Goal: Information Seeking & Learning: Learn about a topic

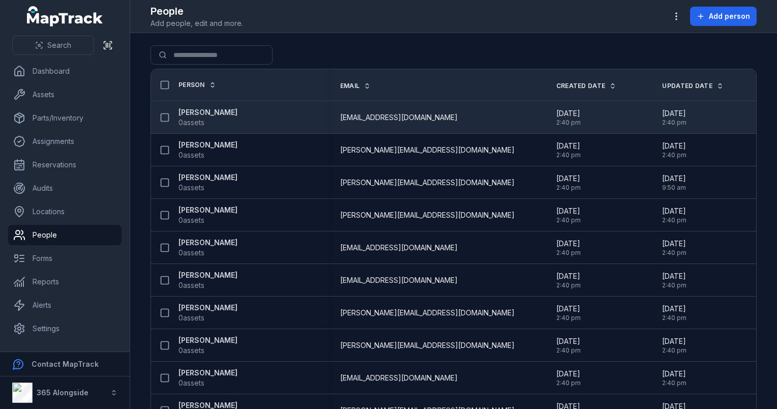
click at [216, 115] on strong "[PERSON_NAME]" at bounding box center [208, 112] width 59 height 10
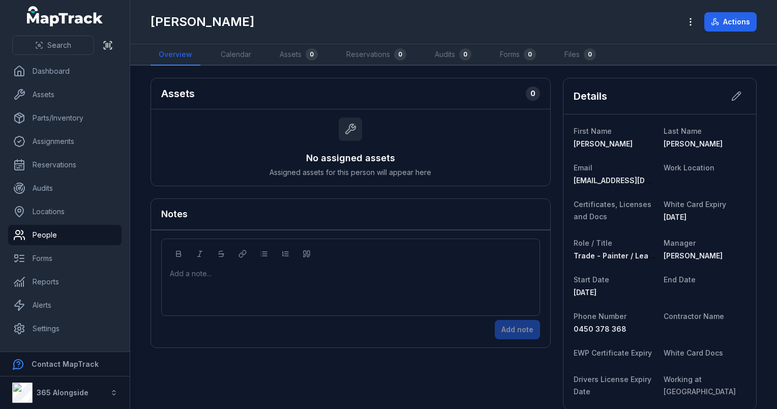
click at [657, 92] on div "Details" at bounding box center [660, 96] width 193 height 36
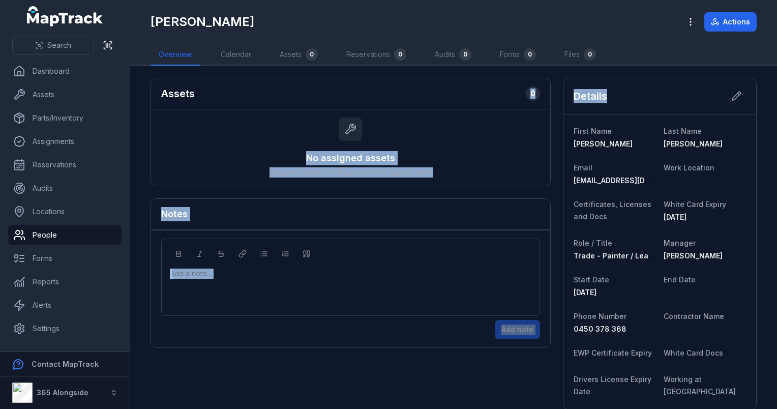
drag, startPoint x: 657, startPoint y: 88, endPoint x: 482, endPoint y: 92, distance: 175.6
click at [626, 79] on div "Details" at bounding box center [660, 96] width 193 height 36
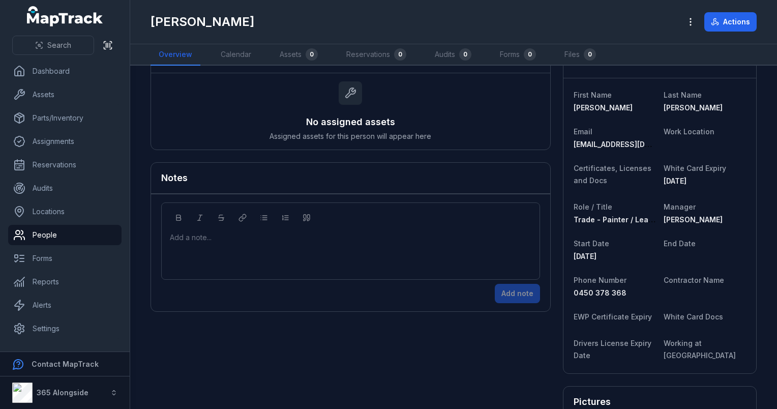
scroll to position [51, 0]
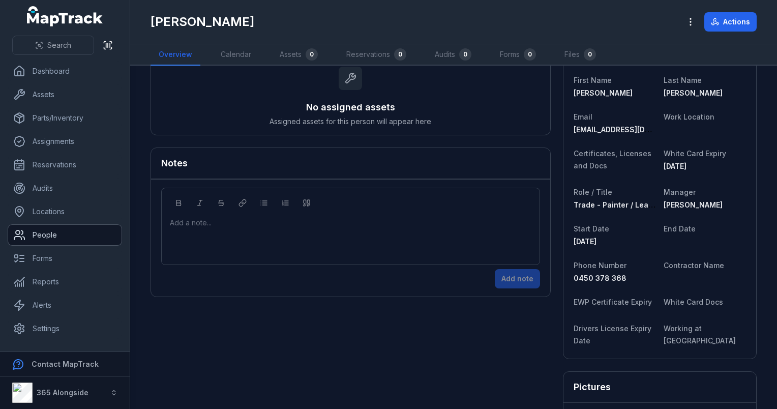
click at [47, 236] on link "People" at bounding box center [64, 235] width 113 height 20
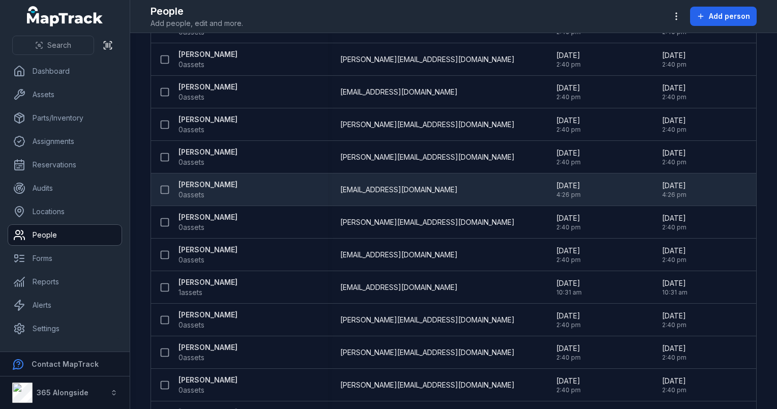
scroll to position [300, 0]
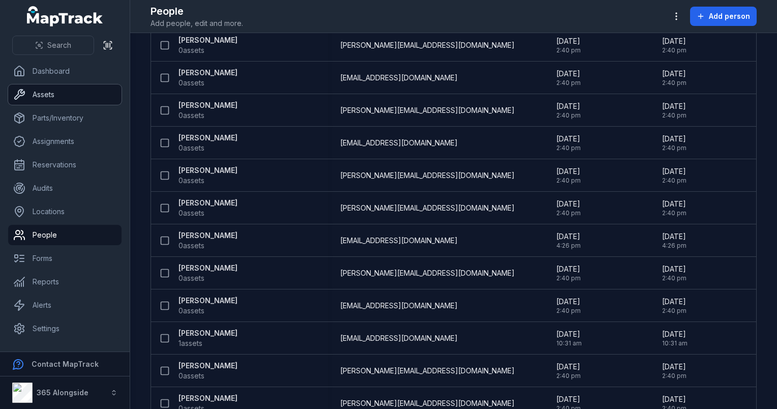
click at [57, 102] on link "Assets" at bounding box center [64, 94] width 113 height 20
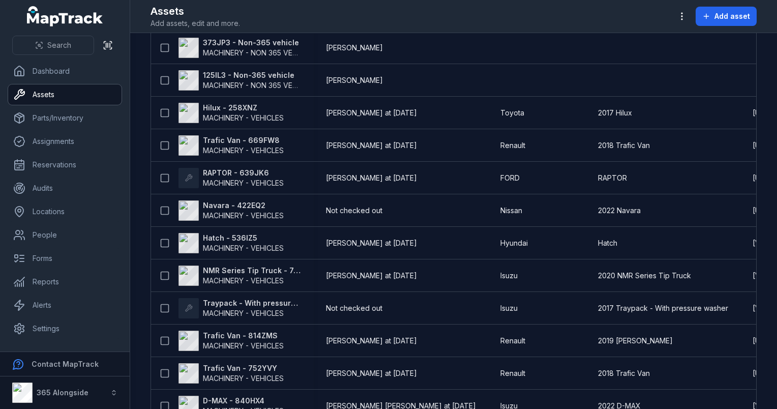
scroll to position [211, 0]
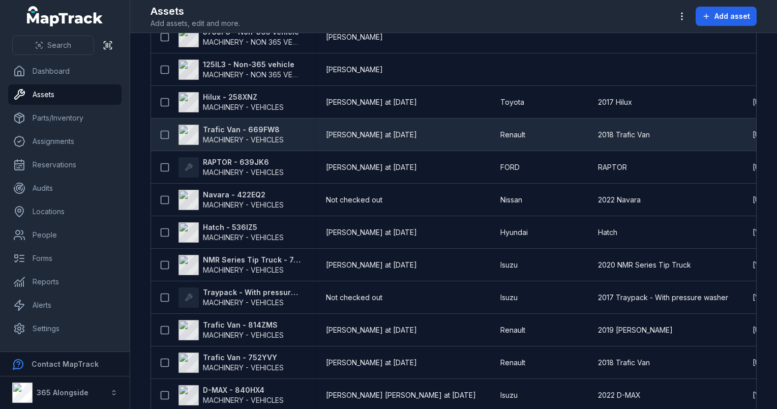
click at [251, 128] on strong "Trafic Van - 669FW8" at bounding box center [243, 130] width 81 height 10
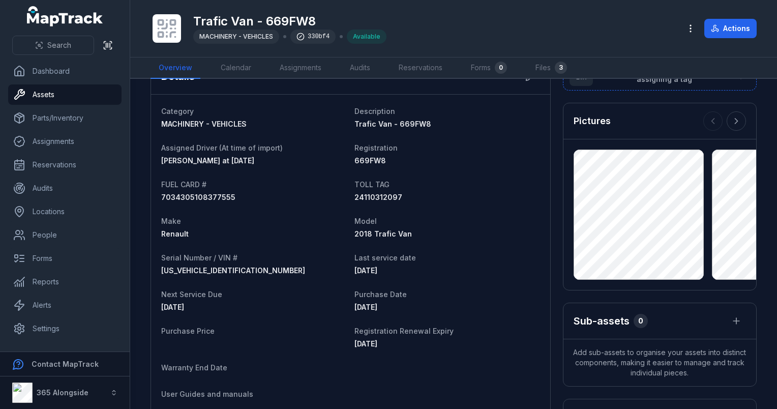
scroll to position [51, 0]
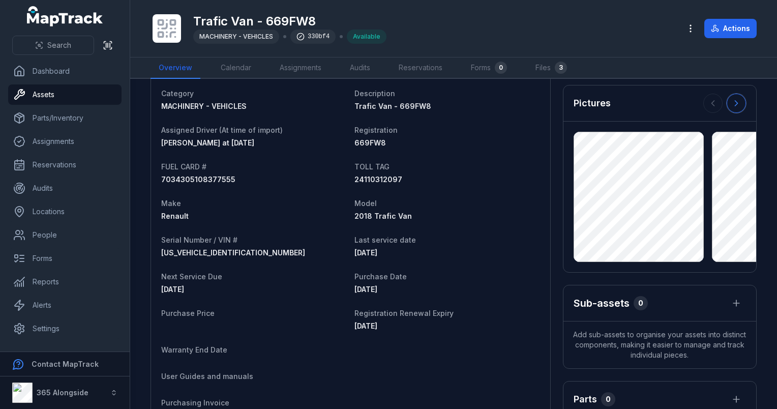
click at [732, 105] on icon at bounding box center [737, 103] width 10 height 10
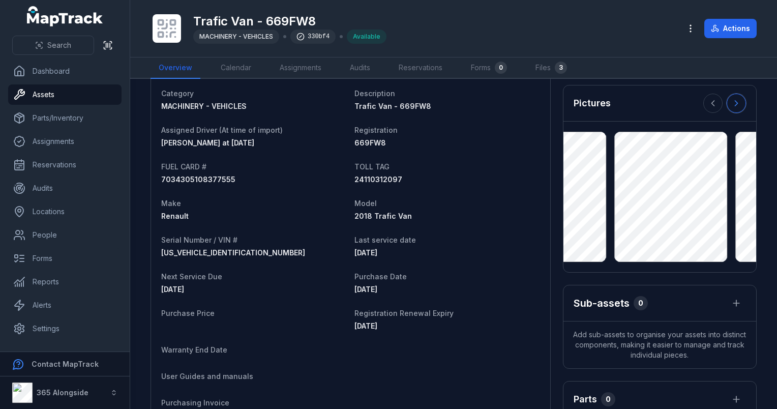
click at [732, 105] on icon at bounding box center [737, 103] width 10 height 10
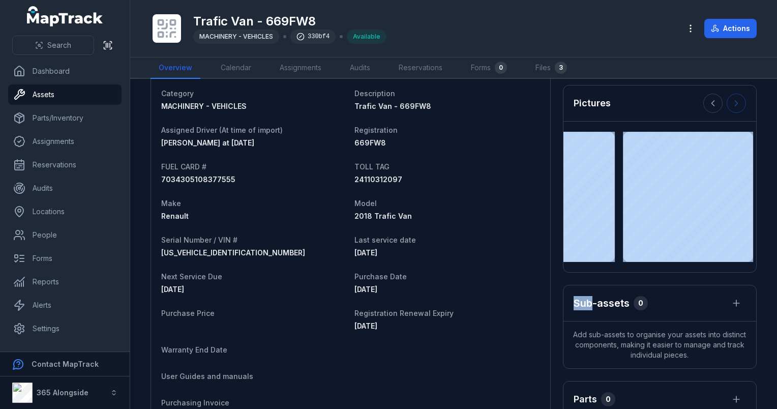
click at [727, 105] on div at bounding box center [725, 103] width 43 height 19
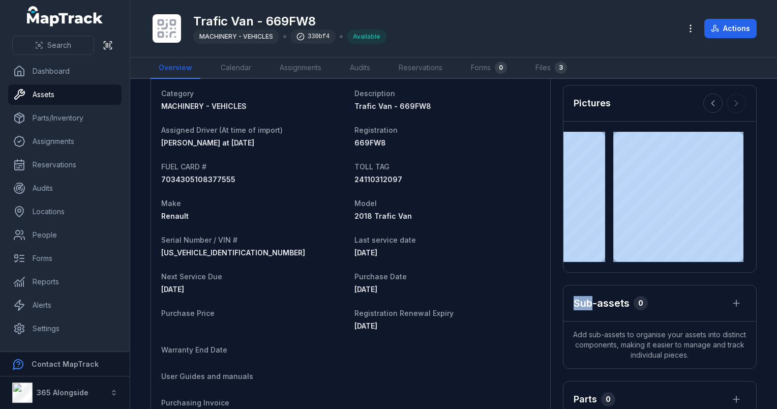
drag, startPoint x: 727, startPoint y: 105, endPoint x: 667, endPoint y: 105, distance: 59.5
click at [667, 105] on div "Pictures" at bounding box center [660, 103] width 193 height 36
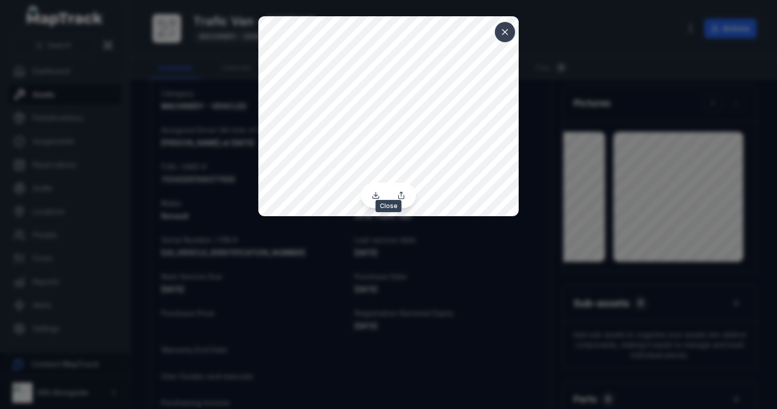
click at [507, 30] on icon at bounding box center [505, 32] width 5 height 5
click at [500, 34] on icon at bounding box center [505, 32] width 10 height 10
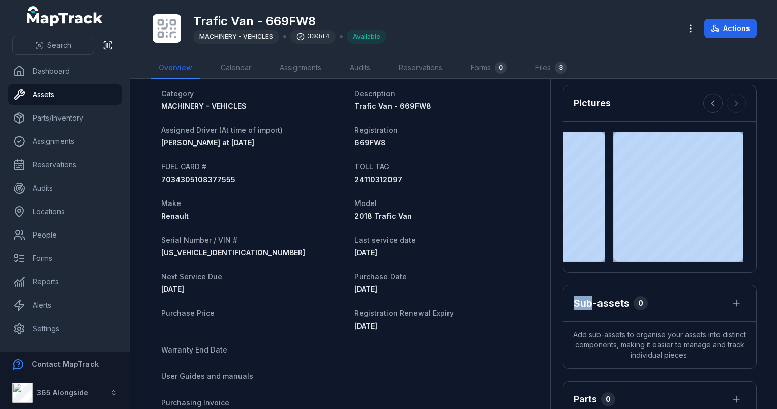
click at [612, 106] on div "Pictures" at bounding box center [660, 103] width 193 height 36
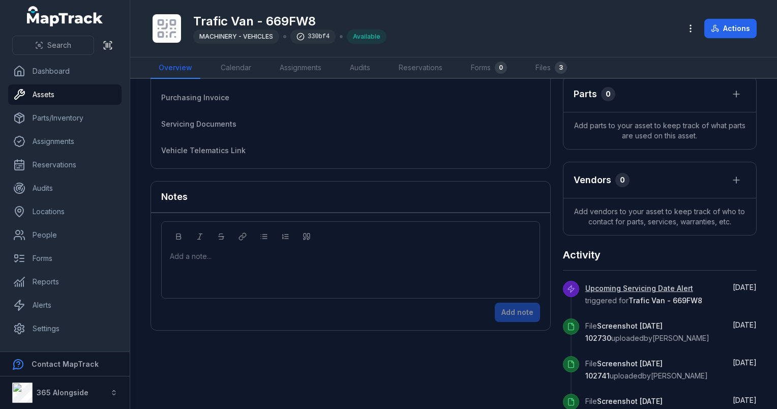
scroll to position [407, 0]
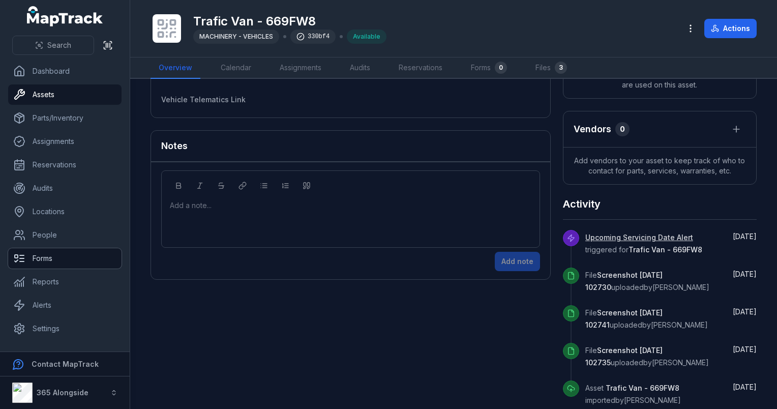
click at [53, 257] on link "Forms" at bounding box center [64, 258] width 113 height 20
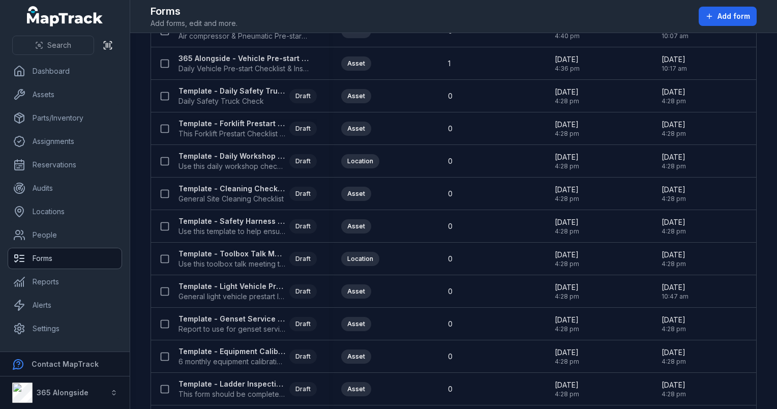
scroll to position [102, 0]
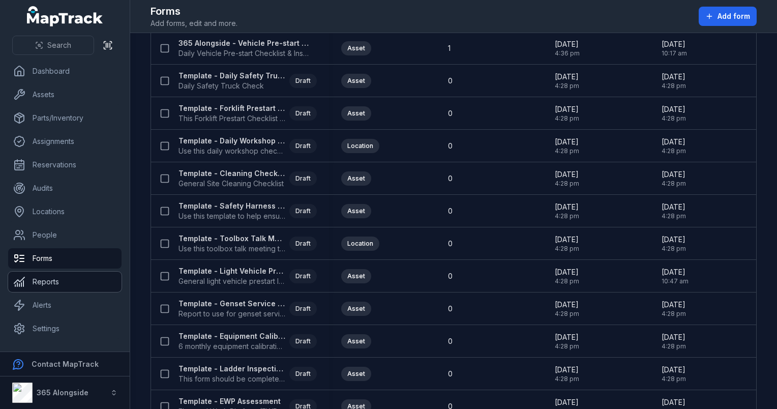
click at [63, 277] on link "Reports" at bounding box center [64, 282] width 113 height 20
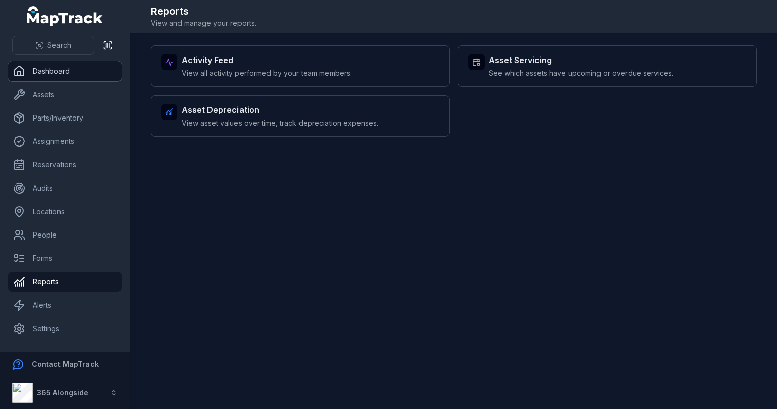
click at [59, 79] on link "Dashboard" at bounding box center [64, 71] width 113 height 20
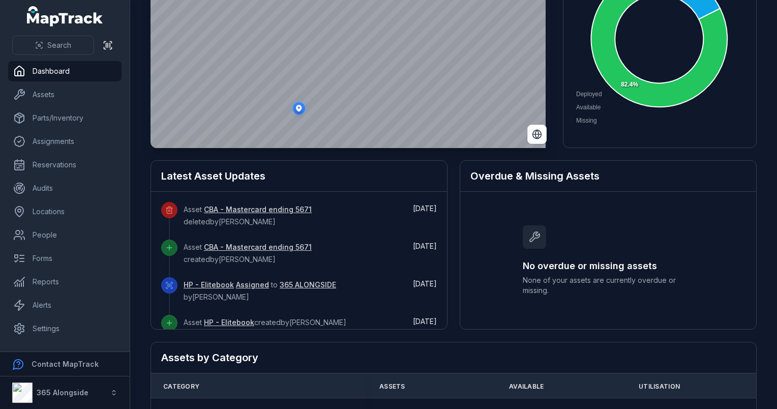
scroll to position [153, 0]
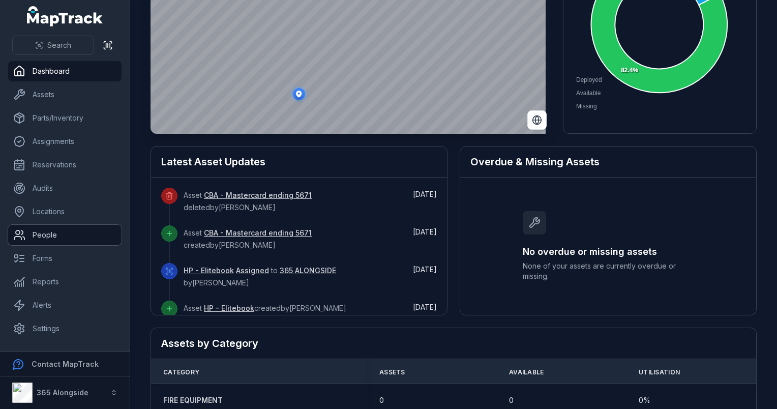
click at [48, 239] on link "People" at bounding box center [64, 235] width 113 height 20
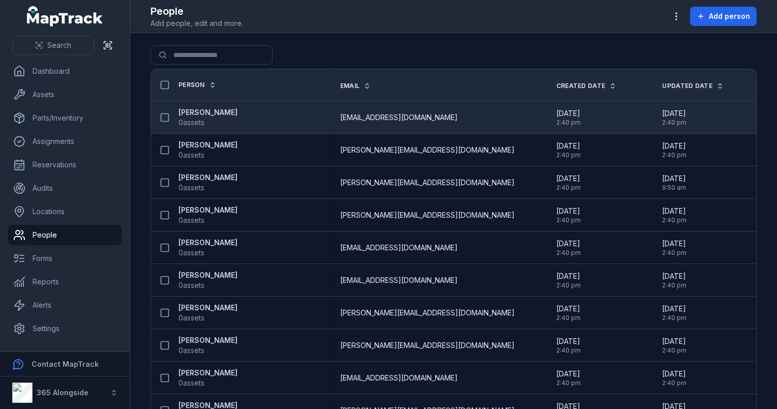
click at [233, 115] on strong "[PERSON_NAME]" at bounding box center [208, 112] width 59 height 10
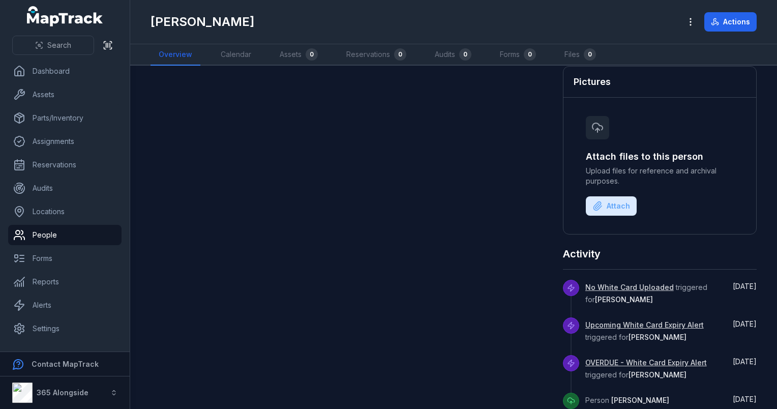
scroll to position [375, 0]
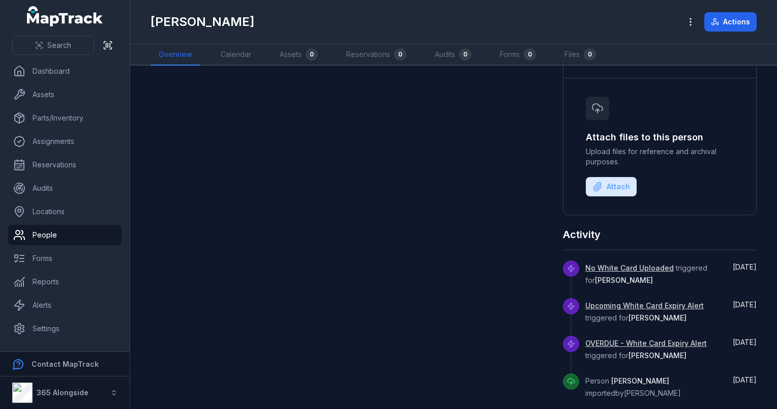
click at [489, 344] on div "Assets 0 No assigned assets Assigned assets for this person will appear here No…" at bounding box center [454, 50] width 606 height 697
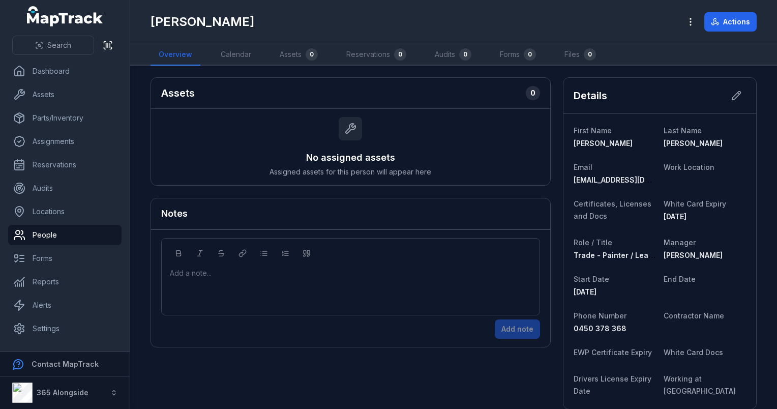
scroll to position [0, 0]
click at [248, 50] on link "Calendar" at bounding box center [236, 54] width 47 height 21
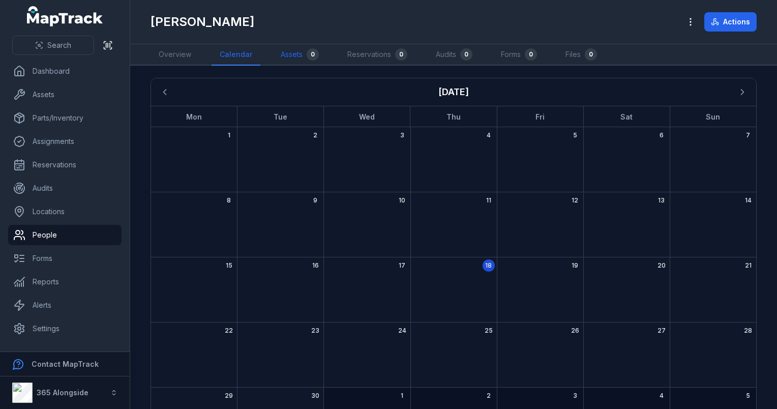
click at [281, 53] on link "Assets 0" at bounding box center [300, 54] width 54 height 21
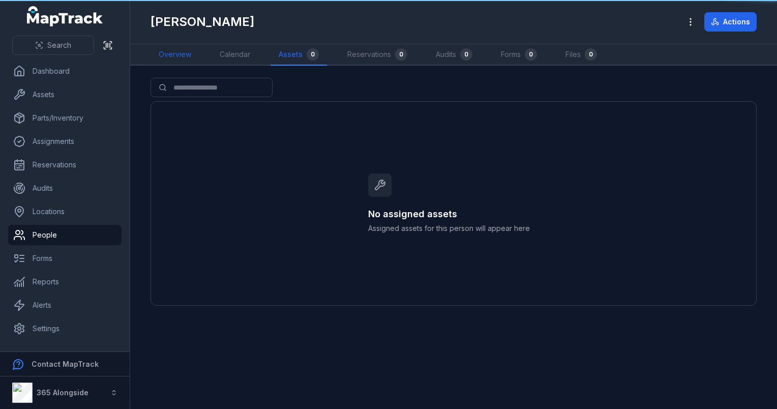
click at [193, 57] on link "Overview" at bounding box center [175, 54] width 49 height 21
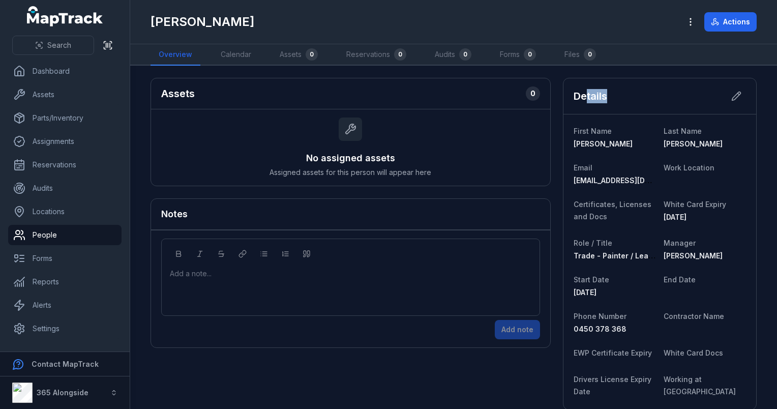
drag, startPoint x: 653, startPoint y: 92, endPoint x: 582, endPoint y: 88, distance: 70.9
click at [582, 88] on div "Details" at bounding box center [660, 96] width 193 height 36
drag, startPoint x: 582, startPoint y: 88, endPoint x: 619, endPoint y: 105, distance: 40.5
click at [619, 105] on div "Details" at bounding box center [660, 96] width 193 height 36
click at [642, 102] on div "Details" at bounding box center [660, 96] width 193 height 36
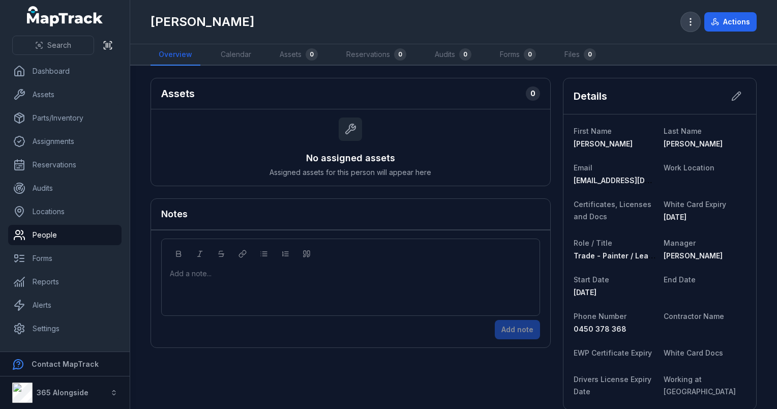
click at [689, 22] on icon "button" at bounding box center [691, 22] width 10 height 10
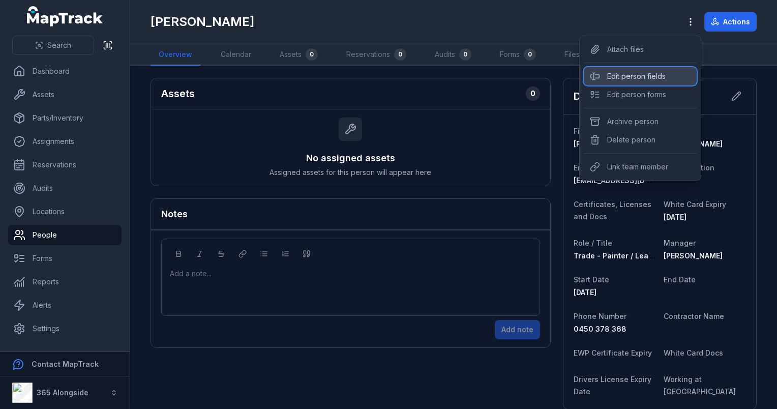
click at [645, 71] on div "Edit person fields" at bounding box center [640, 76] width 113 height 18
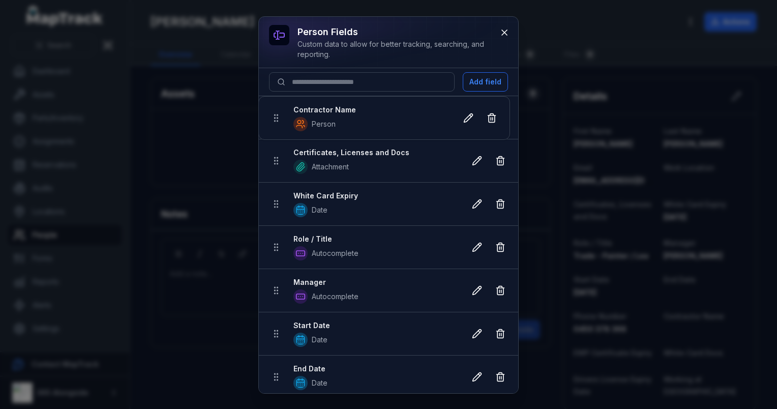
drag, startPoint x: 281, startPoint y: 328, endPoint x: 281, endPoint y: -23, distance: 351.1
click at [281, 0] on html "Search Dashboard Assets Parts/Inventory Assignments Reservations Audits Locatio…" at bounding box center [388, 204] width 777 height 409
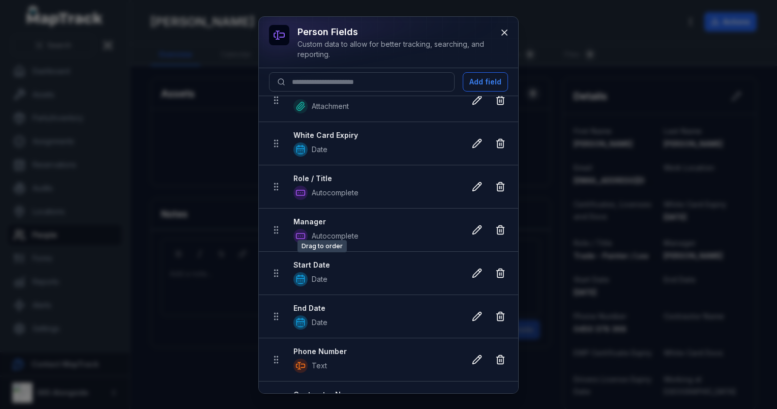
scroll to position [61, 0]
click at [501, 35] on icon at bounding box center [505, 32] width 10 height 10
